Goal: Navigation & Orientation: Find specific page/section

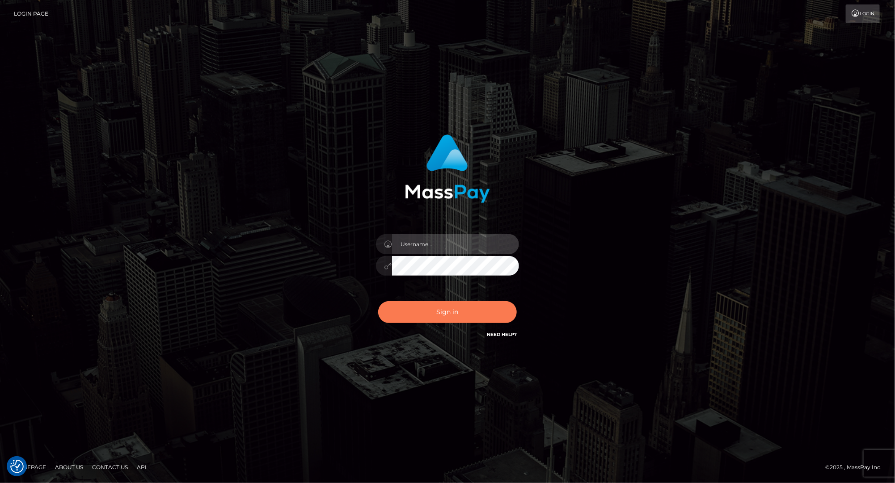
type input "lovely.ace"
click at [461, 308] on button "Sign in" at bounding box center [447, 312] width 139 height 22
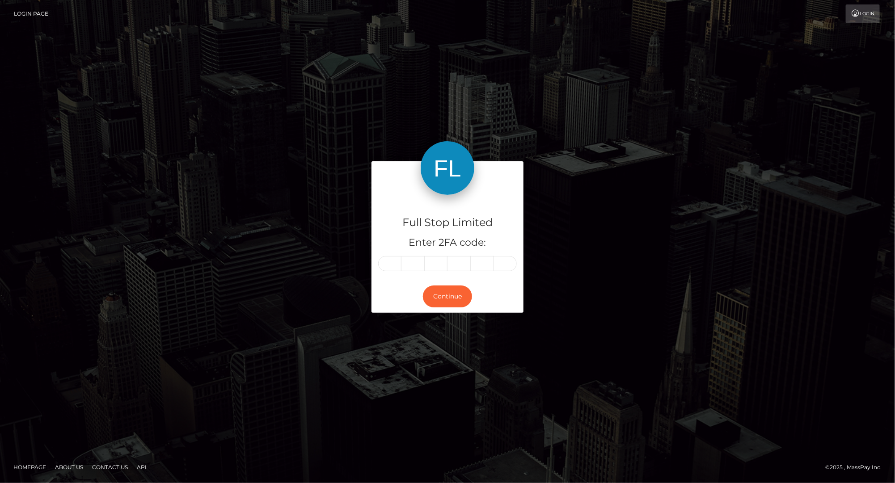
click at [393, 265] on input "text" at bounding box center [389, 263] width 23 height 15
type input "6"
type input "4"
type input "6"
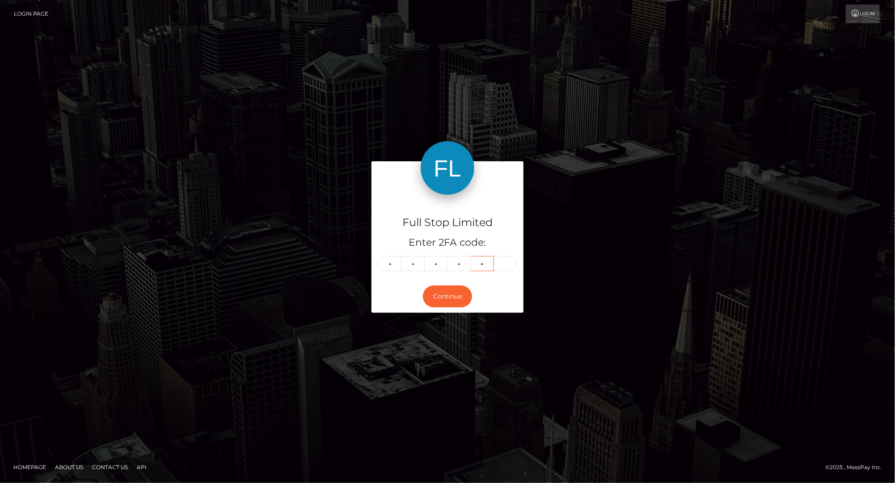
type input "8"
type input "6"
click at [447, 291] on button "Continue" at bounding box center [447, 297] width 49 height 22
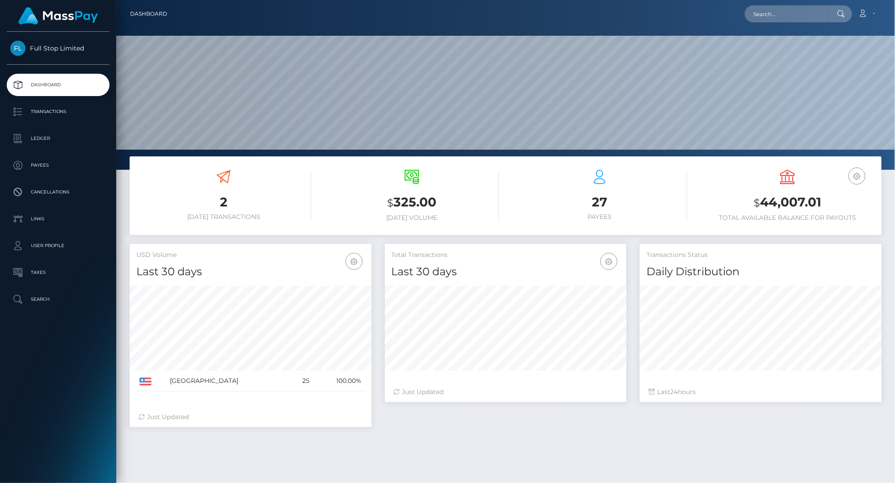
scroll to position [158, 241]
click at [218, 202] on h3 "2" at bounding box center [223, 202] width 175 height 17
click at [54, 75] on link "Dashboard" at bounding box center [58, 85] width 103 height 22
